Goal: Go to known website: Go to known website

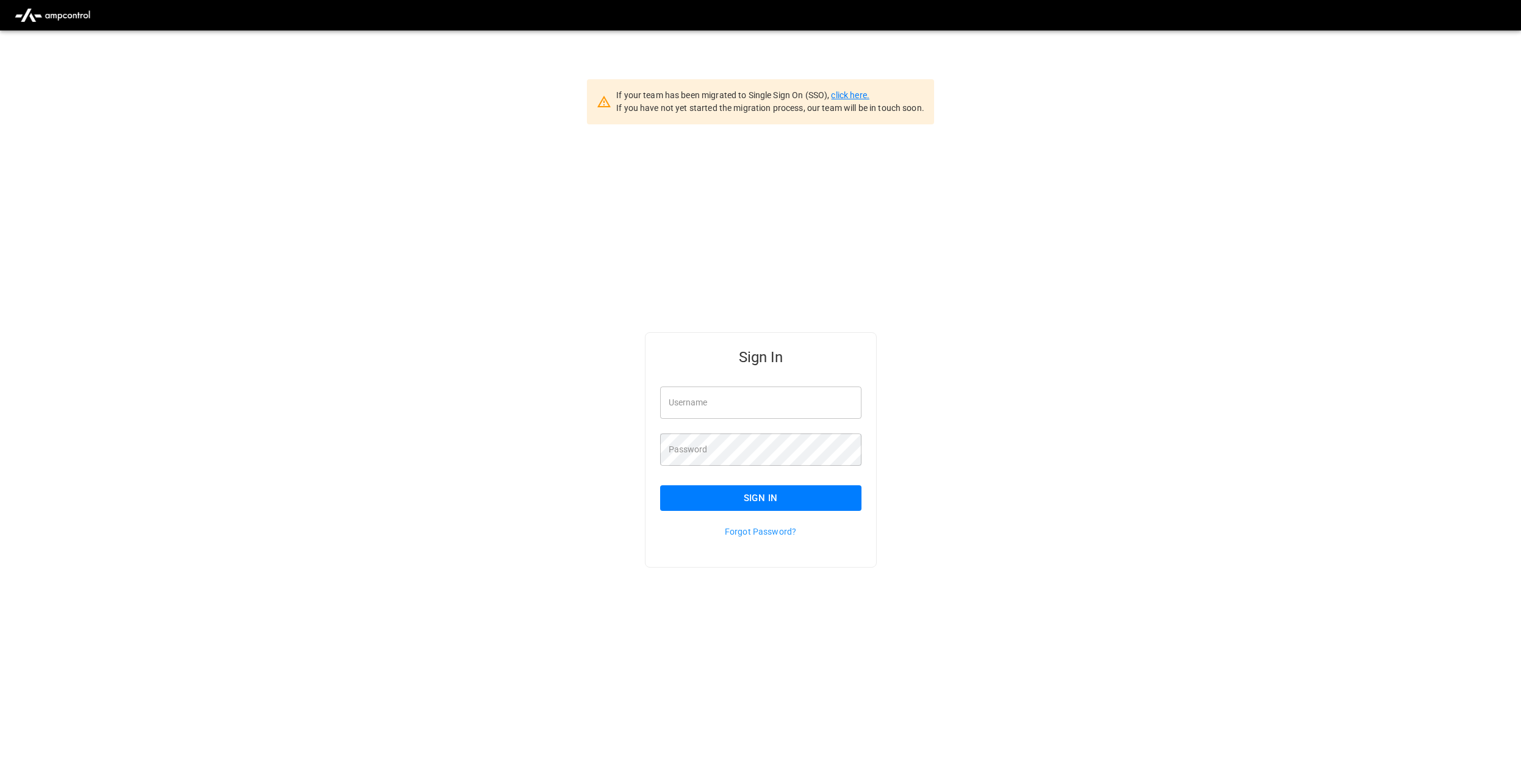
type input "********"
click at [855, 94] on link "click here." at bounding box center [849, 95] width 38 height 10
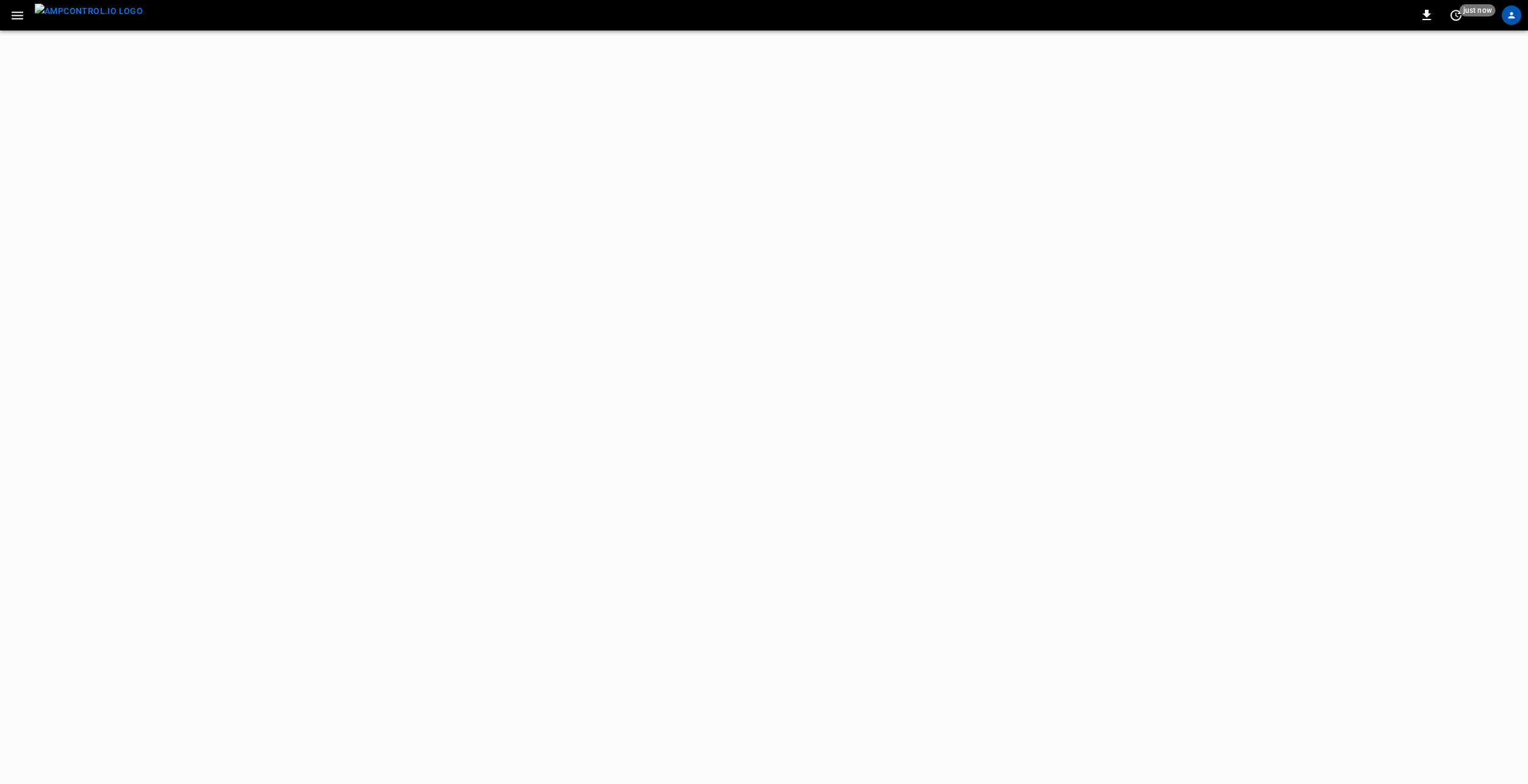
drag, startPoint x: 0, startPoint y: 0, endPoint x: 177, endPoint y: 325, distance: 370.1
click at [296, 30] on html "just now Refresh now Update every 5 sec Update every 30 sec Off - - Profile Set…" at bounding box center [764, 15] width 1528 height 30
